Goal: Find specific page/section: Find specific page/section

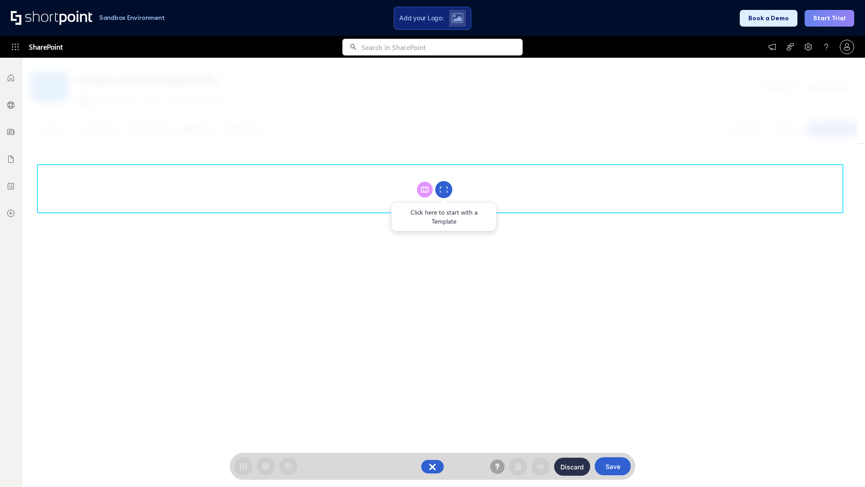
click at [444, 189] on circle at bounding box center [443, 189] width 17 height 17
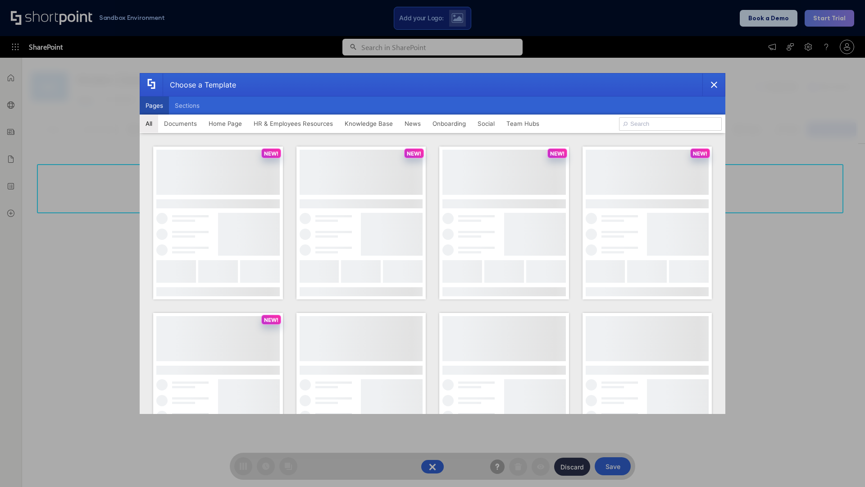
click at [154, 105] on button "Pages" at bounding box center [154, 105] width 29 height 18
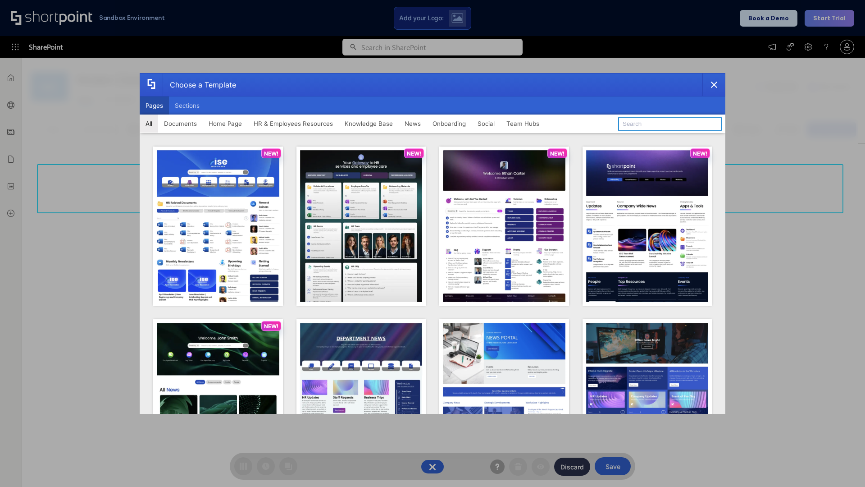
type input "News Portal 6"
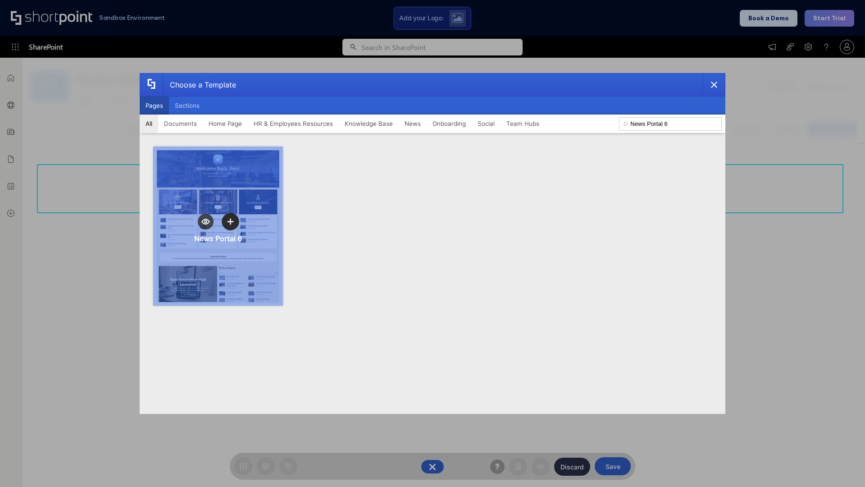
click at [230, 221] on icon "template selector" at bounding box center [230, 221] width 6 height 6
